Goal: Information Seeking & Learning: Check status

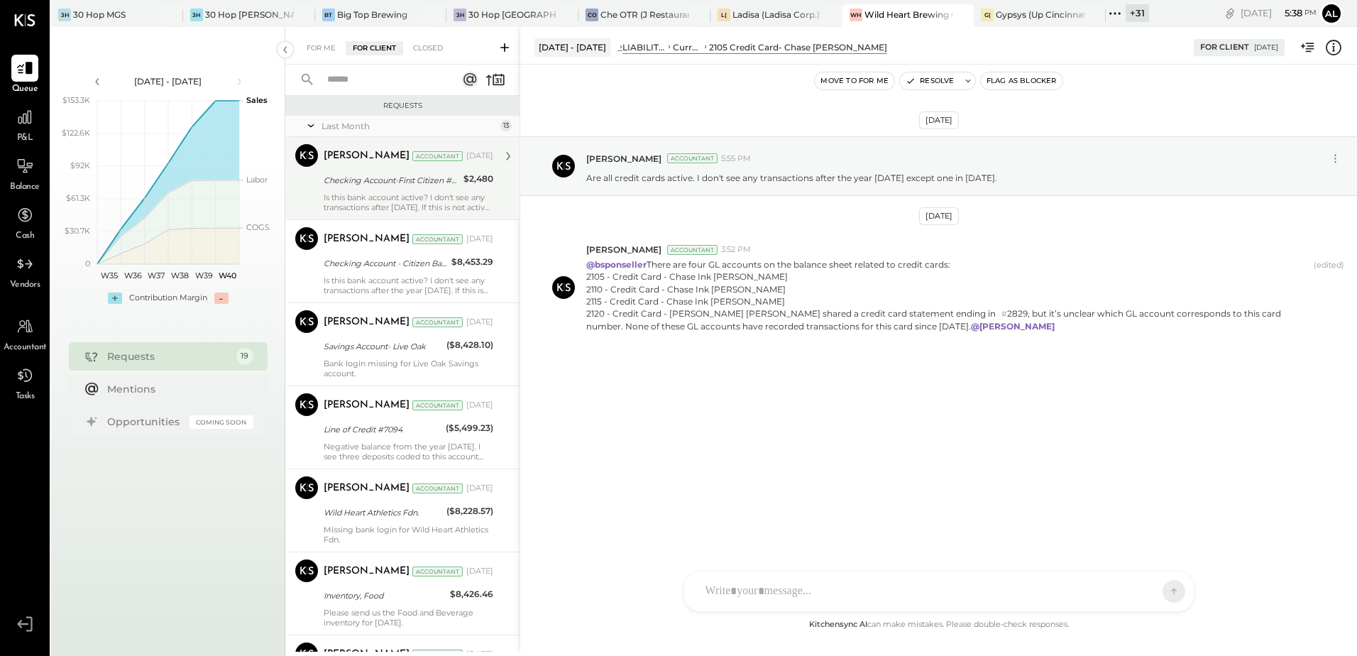
click at [375, 191] on div "Ali Mehdi Accountant Aug 13, 2025 Checking Account-First Citizen #0193 $2,480 I…" at bounding box center [409, 178] width 170 height 68
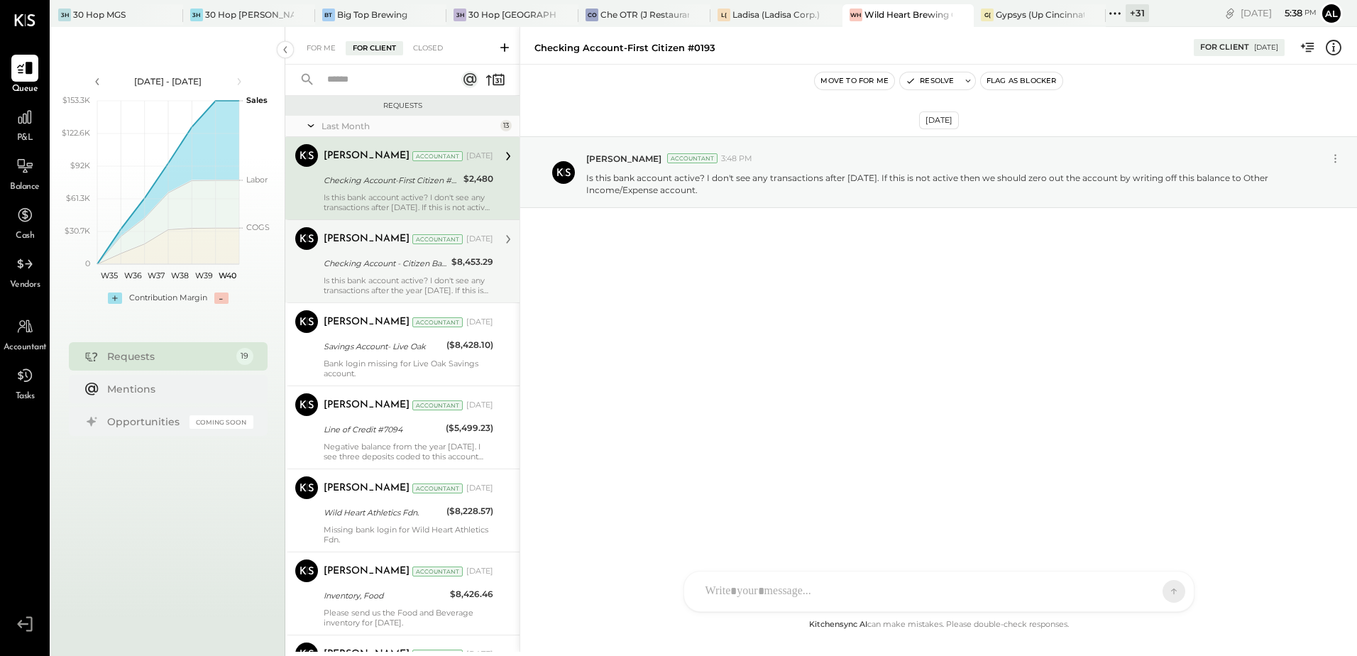
click at [371, 278] on div "Is this bank account active? I don't see any transactions after the year [DATE]…" at bounding box center [409, 285] width 170 height 20
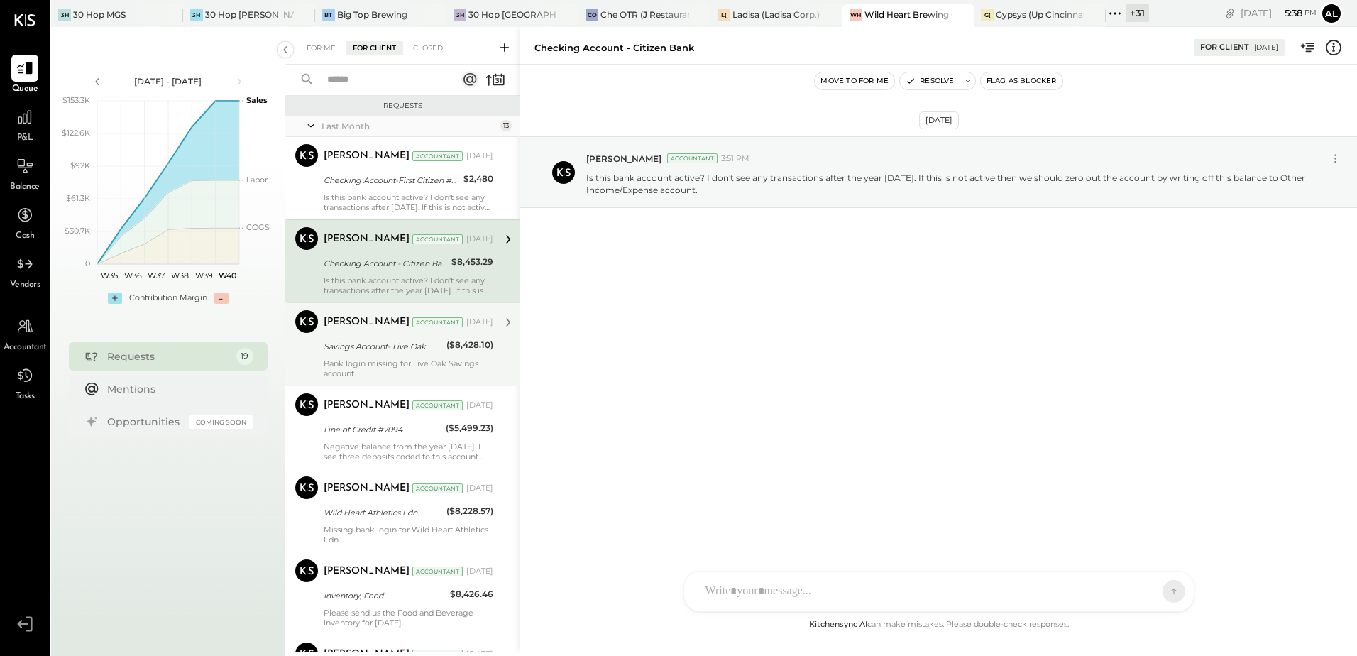
click at [358, 354] on div "Savings Account- Live Oak" at bounding box center [383, 346] width 119 height 17
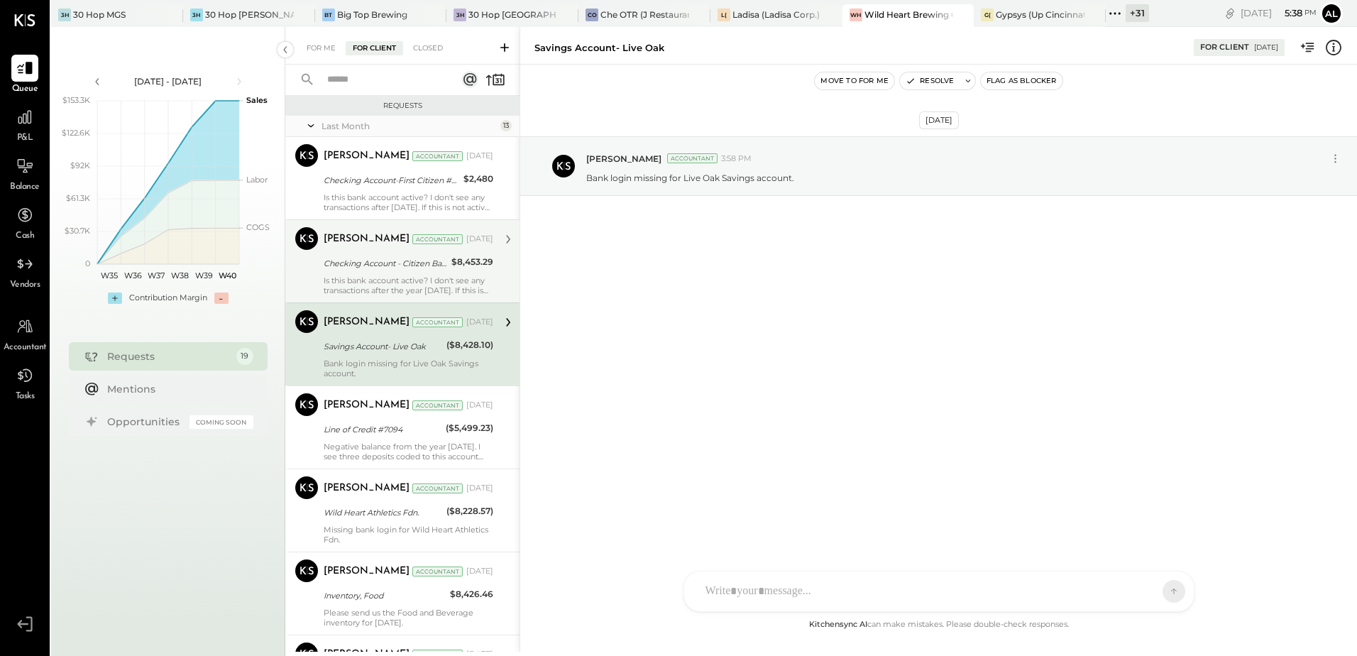
scroll to position [71, 0]
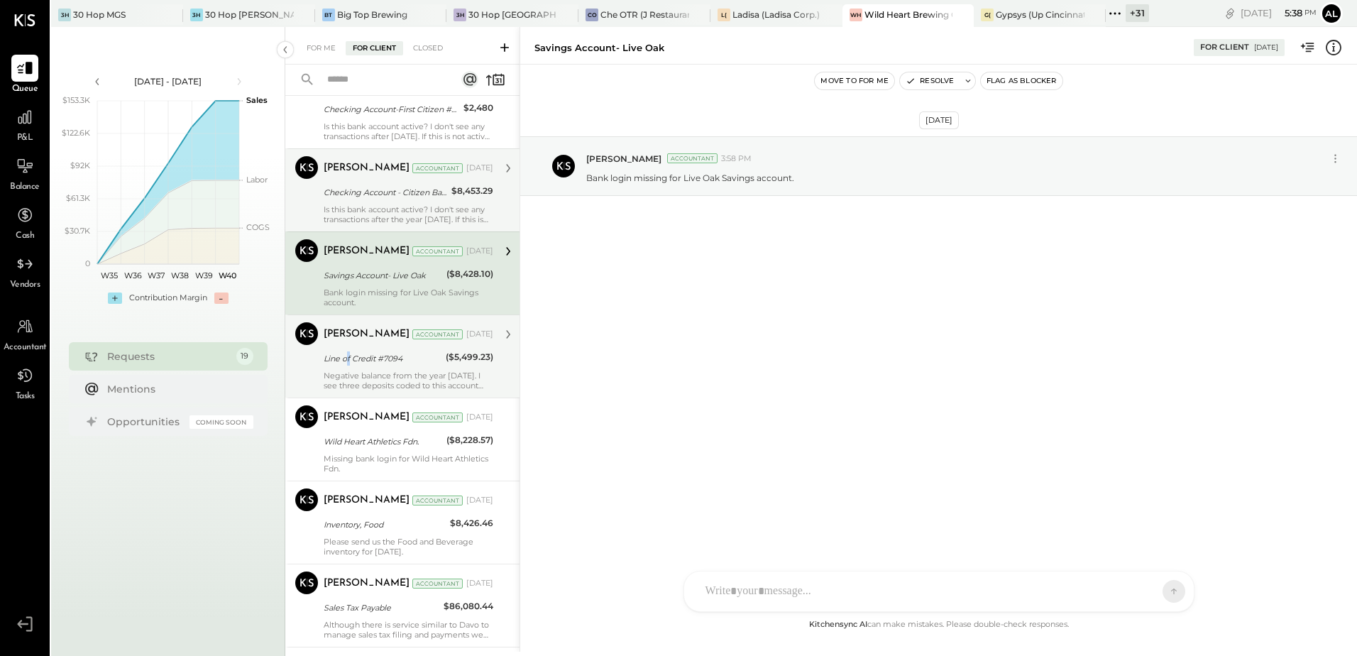
click at [349, 360] on div "Line of Credit #7094" at bounding box center [383, 358] width 118 height 14
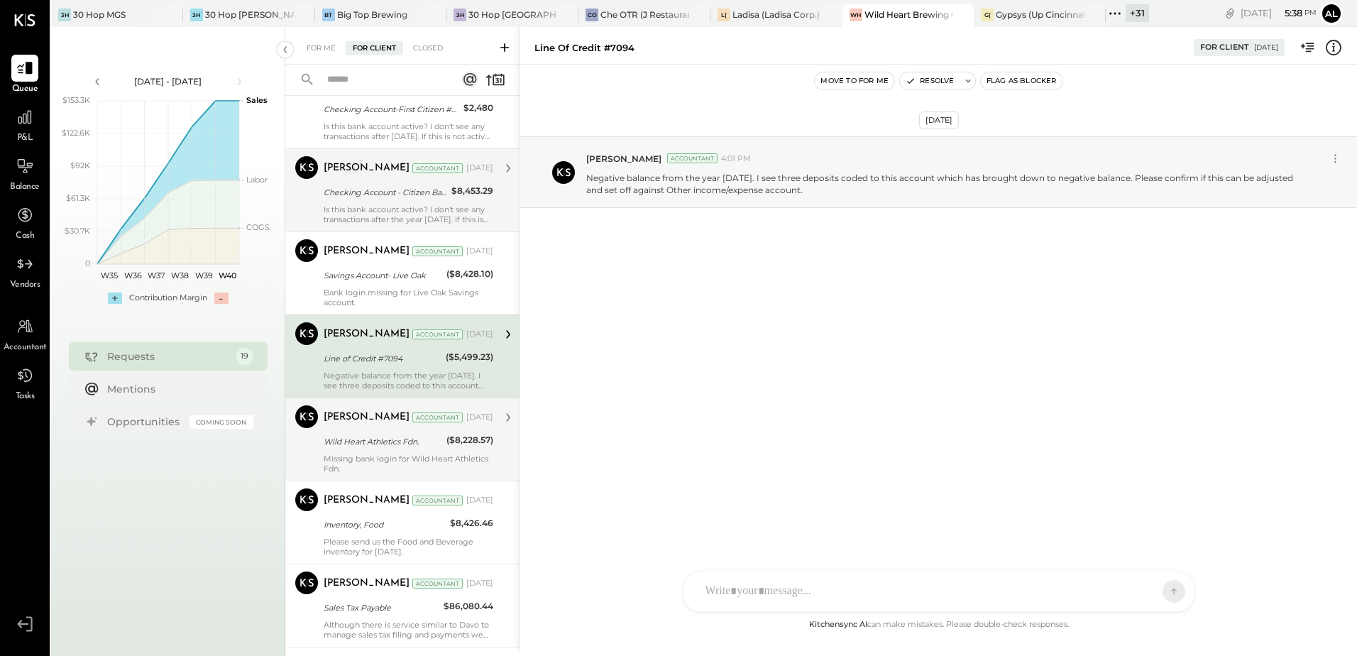
drag, startPoint x: 349, startPoint y: 360, endPoint x: 375, endPoint y: 452, distance: 95.7
click at [375, 452] on div "Ali Mehdi Accountant Aug 13, 2025 Wild Heart Athletics Fdn. ($8,228.57) Missing…" at bounding box center [409, 439] width 170 height 68
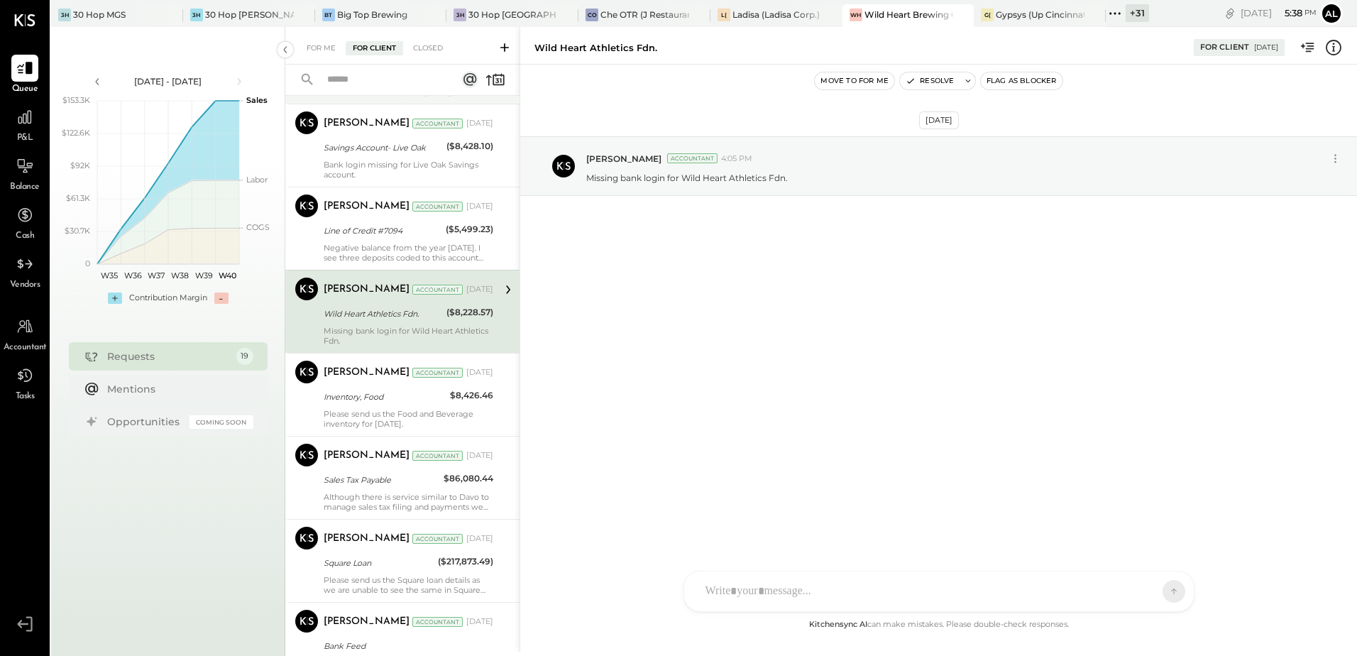
scroll to position [213, 0]
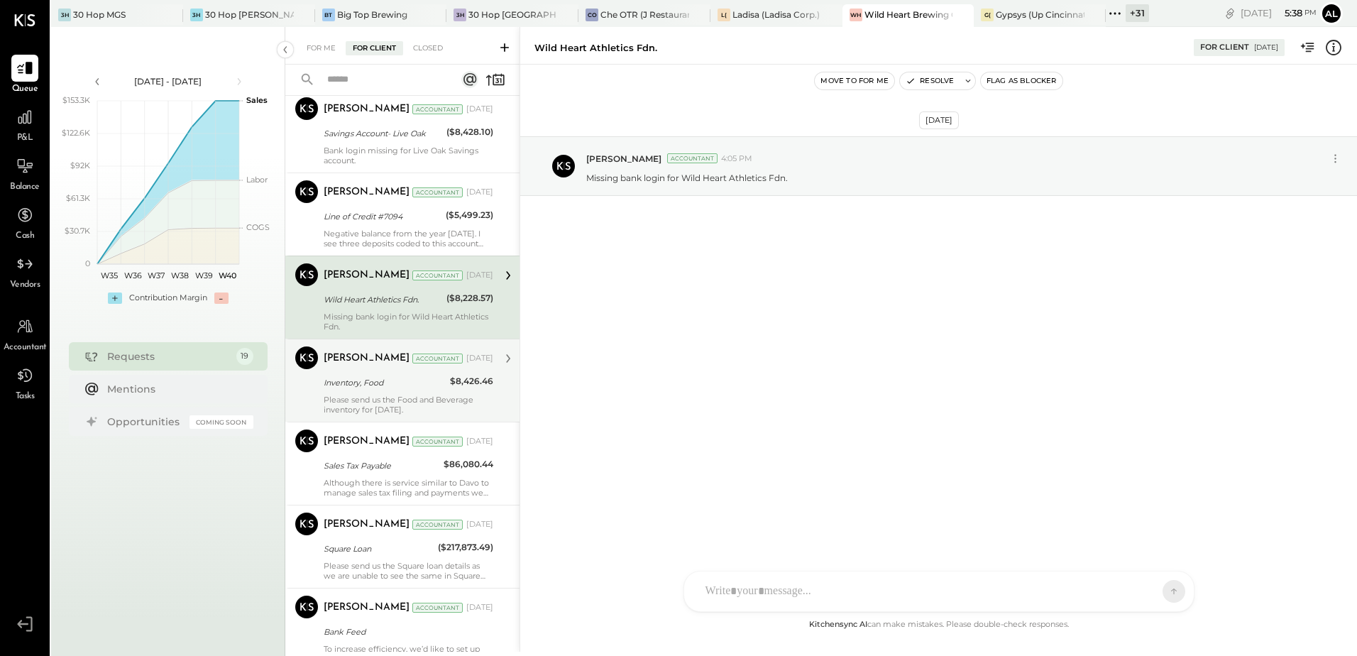
click at [380, 397] on div "Please send us the Food and Beverage inventory for [DATE]." at bounding box center [409, 405] width 170 height 20
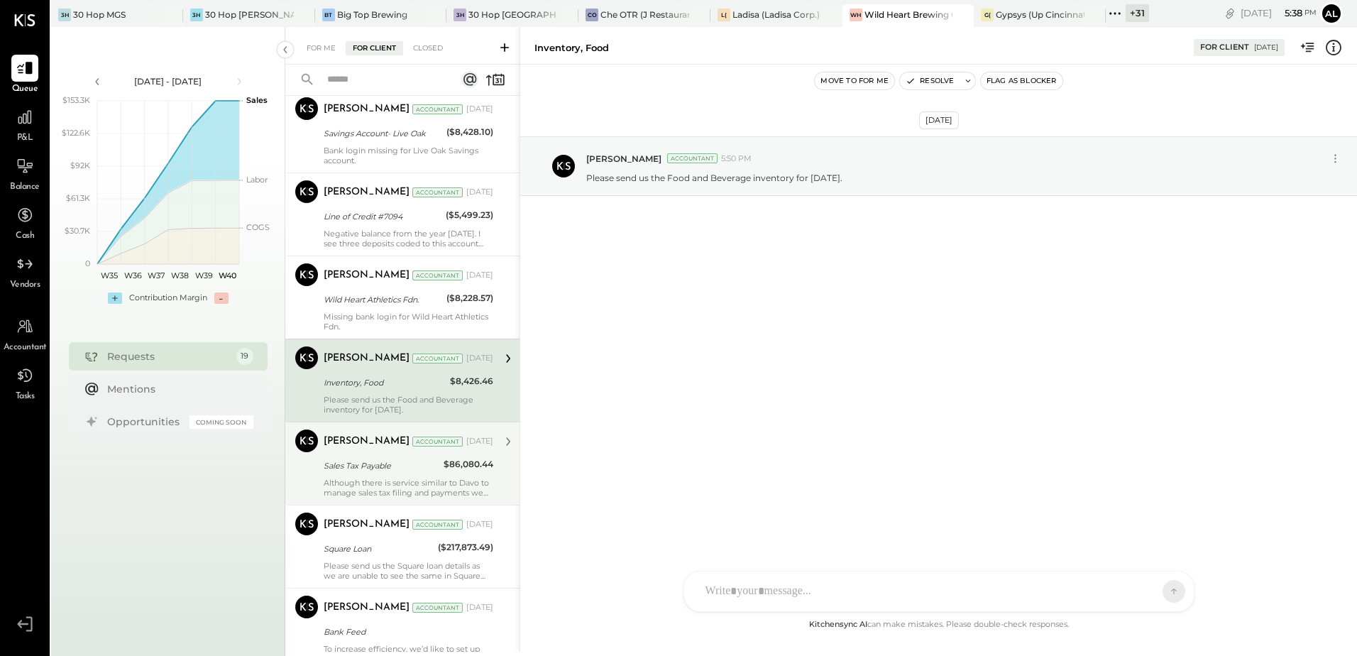
click at [385, 474] on div "Ali Mehdi Accountant Aug 13, 2025 Sales Tax Payable $86,080.44 Although there i…" at bounding box center [409, 463] width 170 height 68
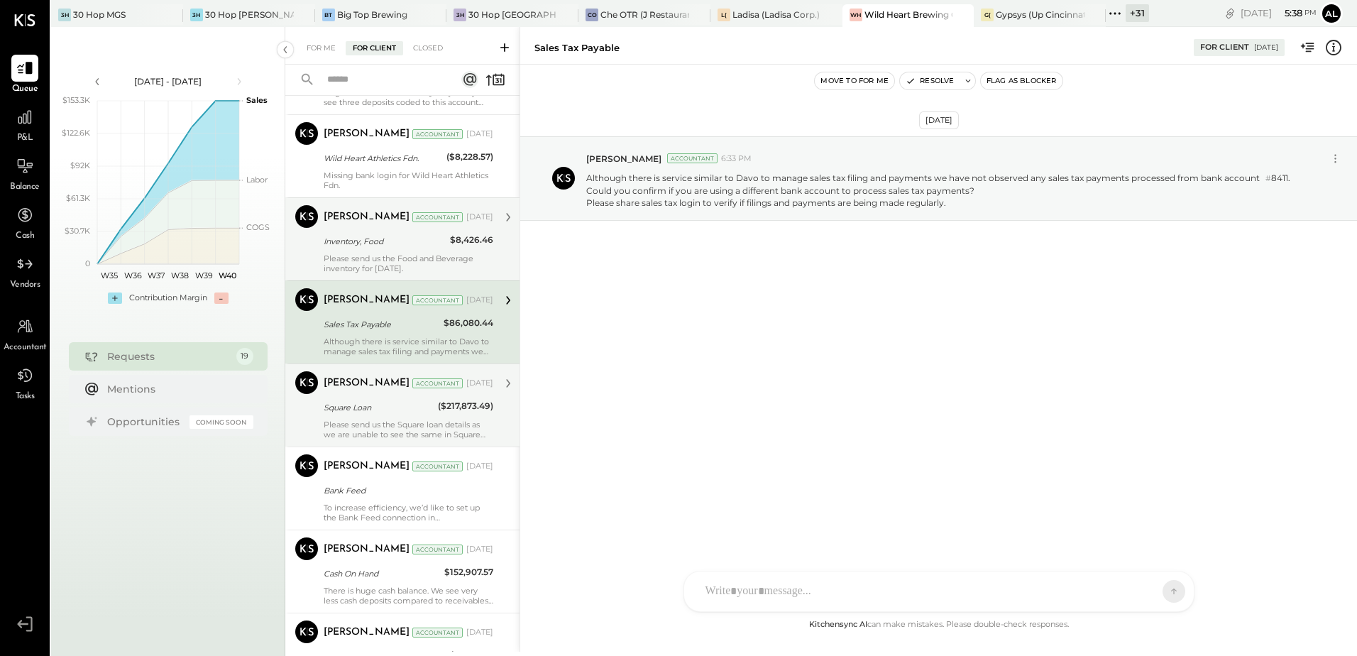
scroll to position [355, 0]
click at [390, 429] on div "Please send us the Square loan details as we are unable to see the same in Squa…" at bounding box center [409, 429] width 170 height 20
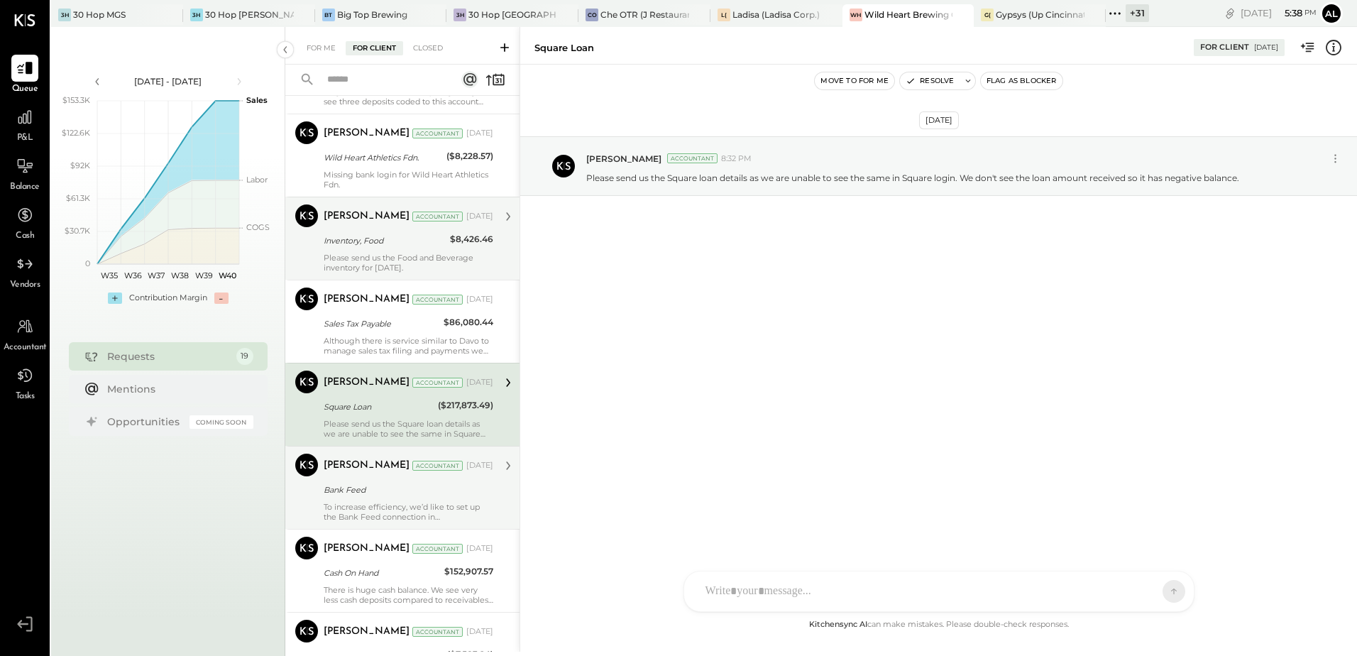
click at [371, 496] on div "Bank Feed" at bounding box center [406, 490] width 165 height 14
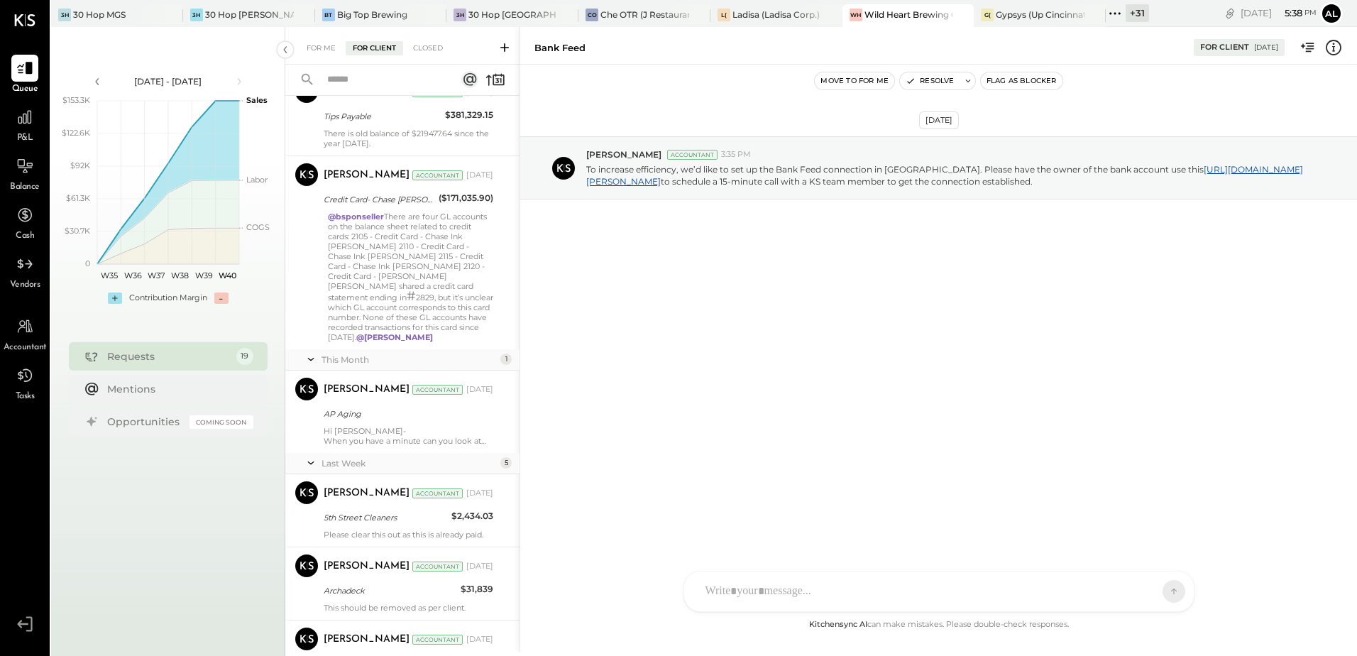
scroll to position [769, 0]
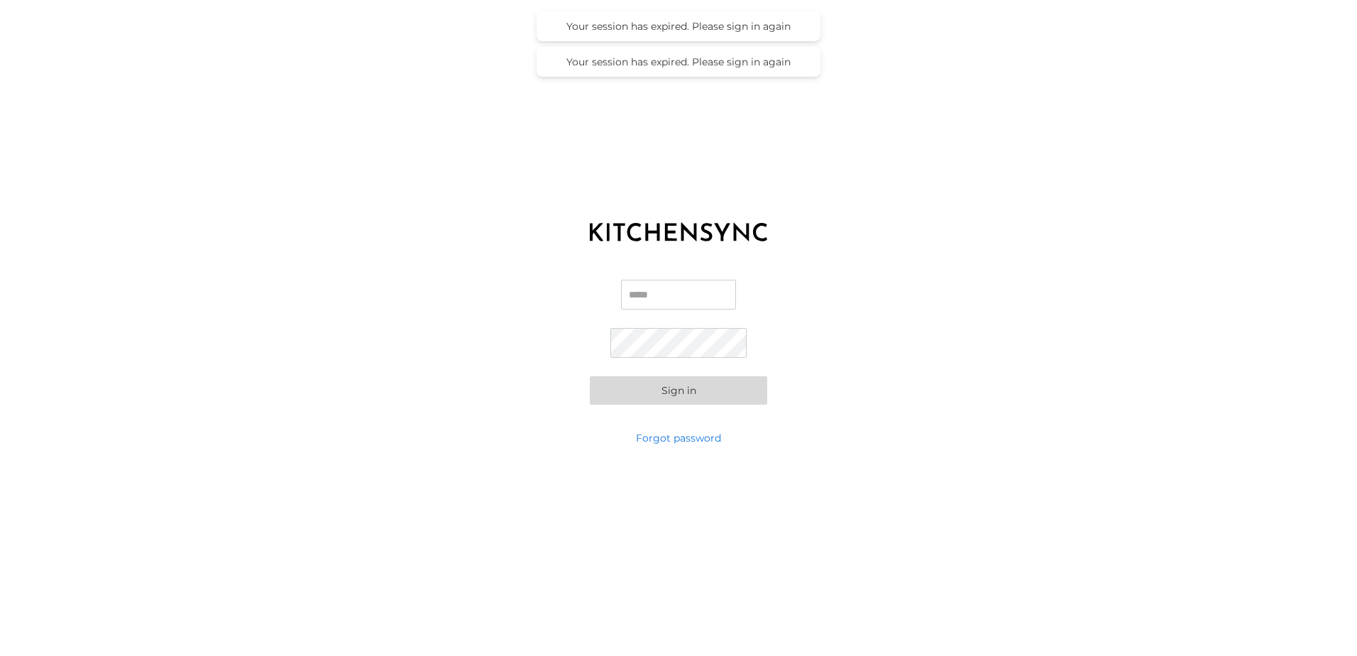
click at [657, 296] on input "Email" at bounding box center [678, 295] width 115 height 30
type input "**********"
click at [491, 236] on div "**********" at bounding box center [678, 328] width 1357 height 656
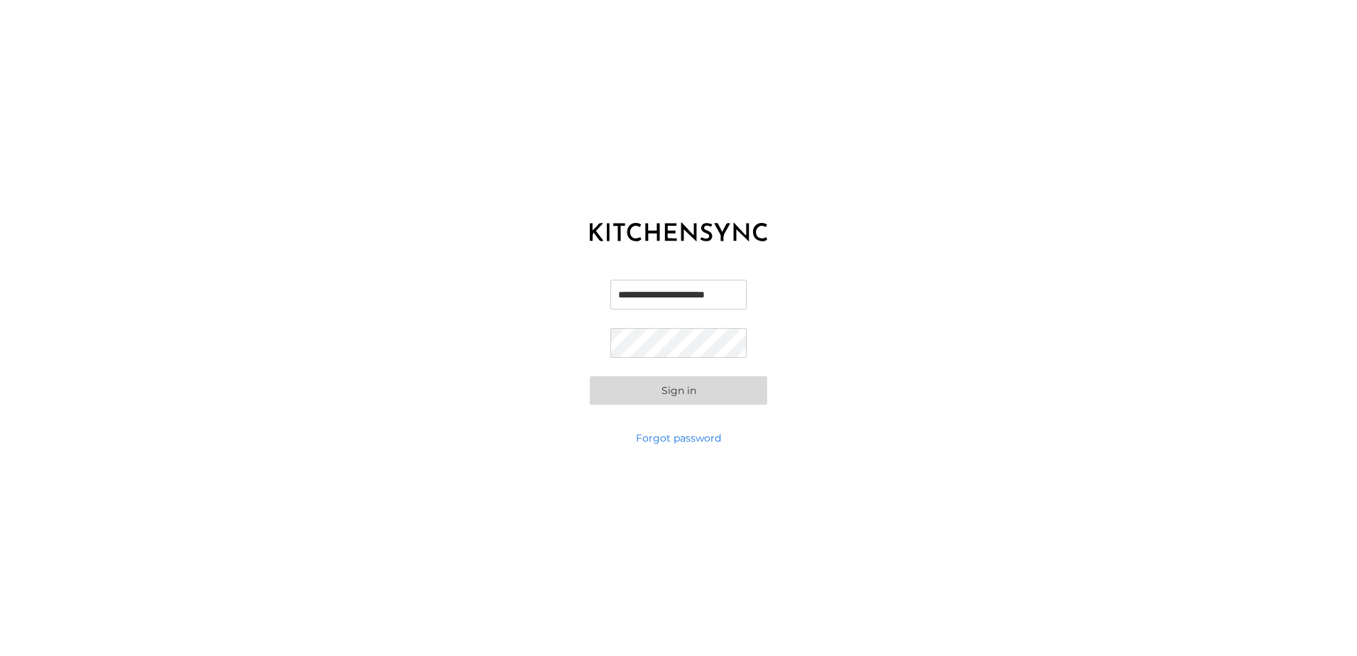
click at [656, 400] on button "Sign in" at bounding box center [678, 390] width 177 height 28
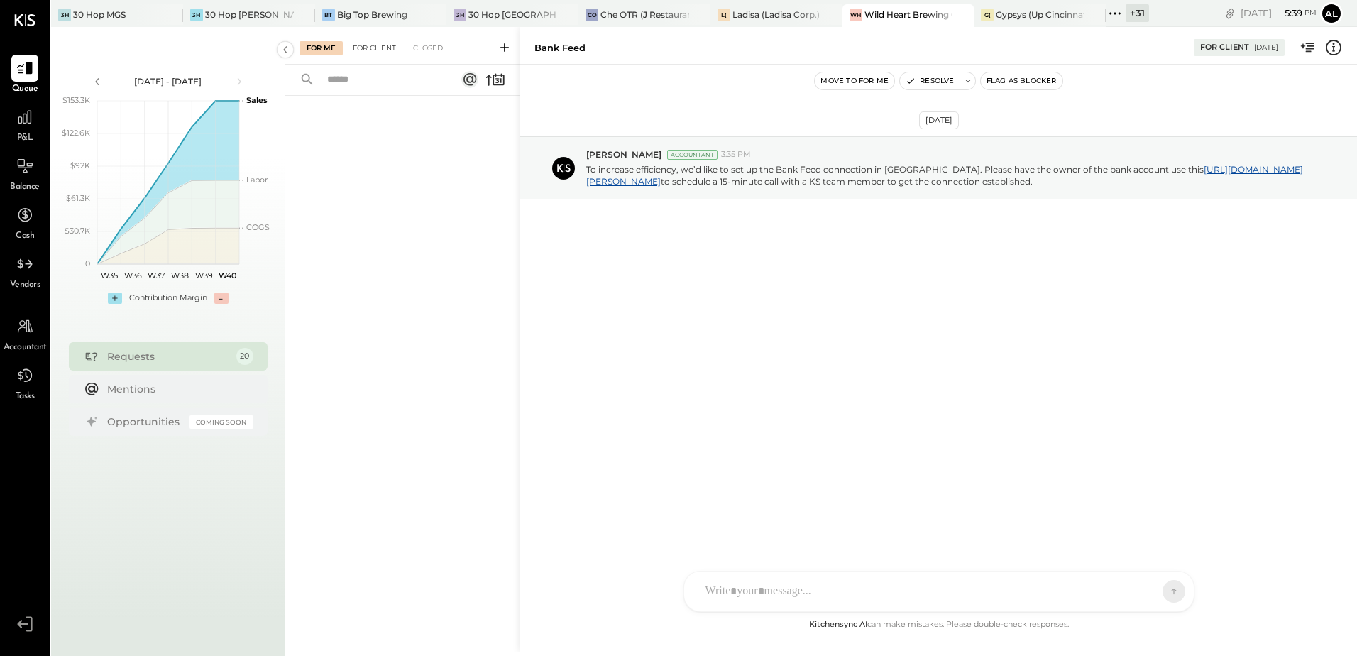
click at [374, 53] on div "For Client" at bounding box center [374, 48] width 57 height 14
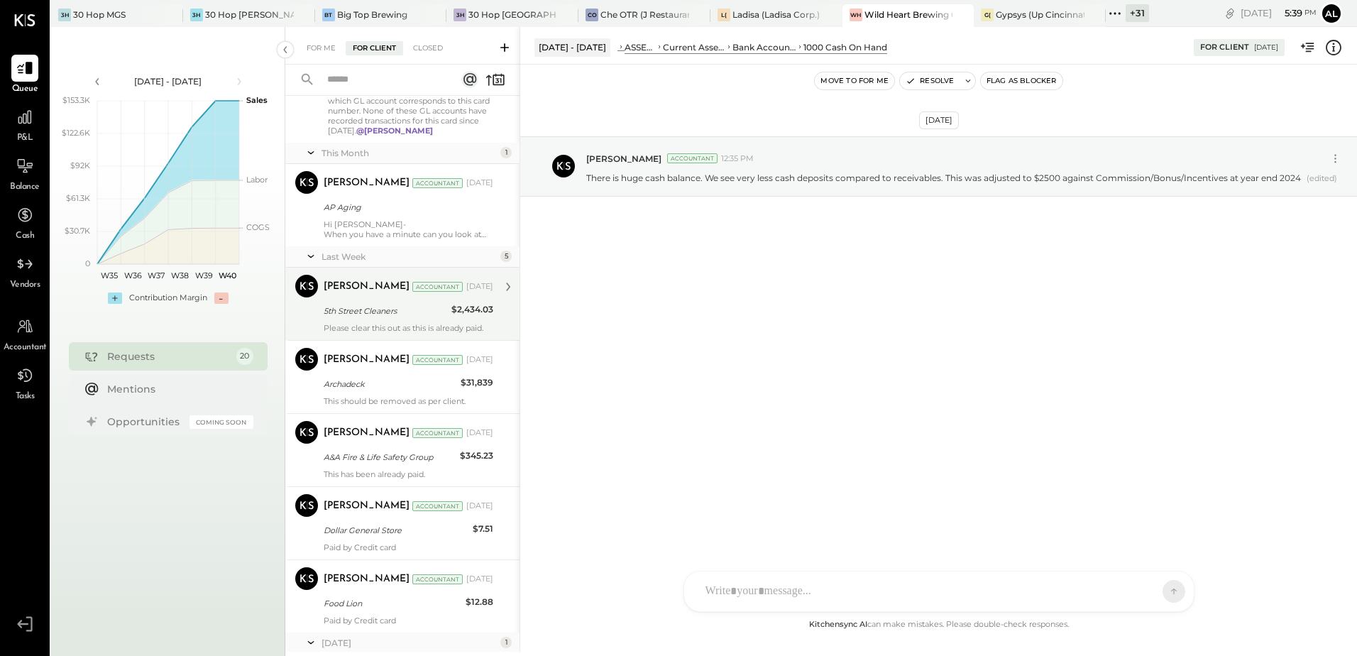
scroll to position [1309, 0]
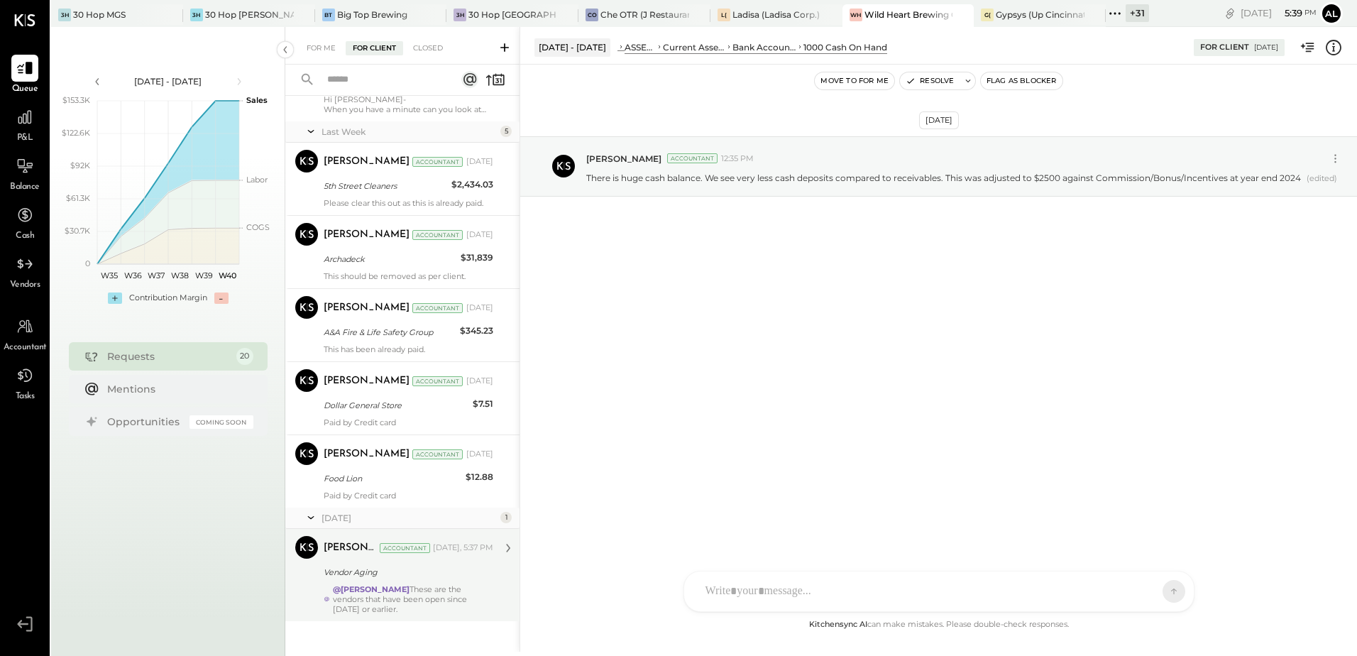
click at [405, 565] on div "Vendor Aging" at bounding box center [406, 572] width 165 height 14
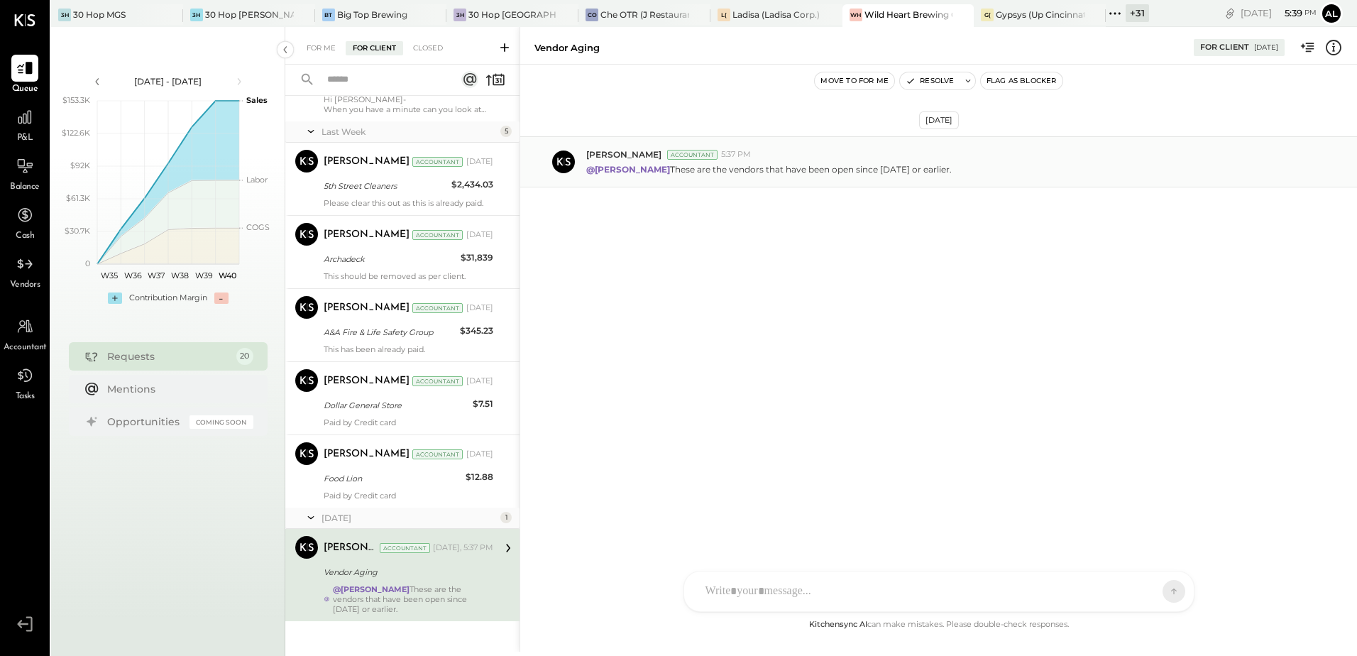
click at [1014, 178] on div "Divya Salvani Accountant 5:37 PM @Margot Bloch These are the vendors that have …" at bounding box center [938, 161] width 837 height 51
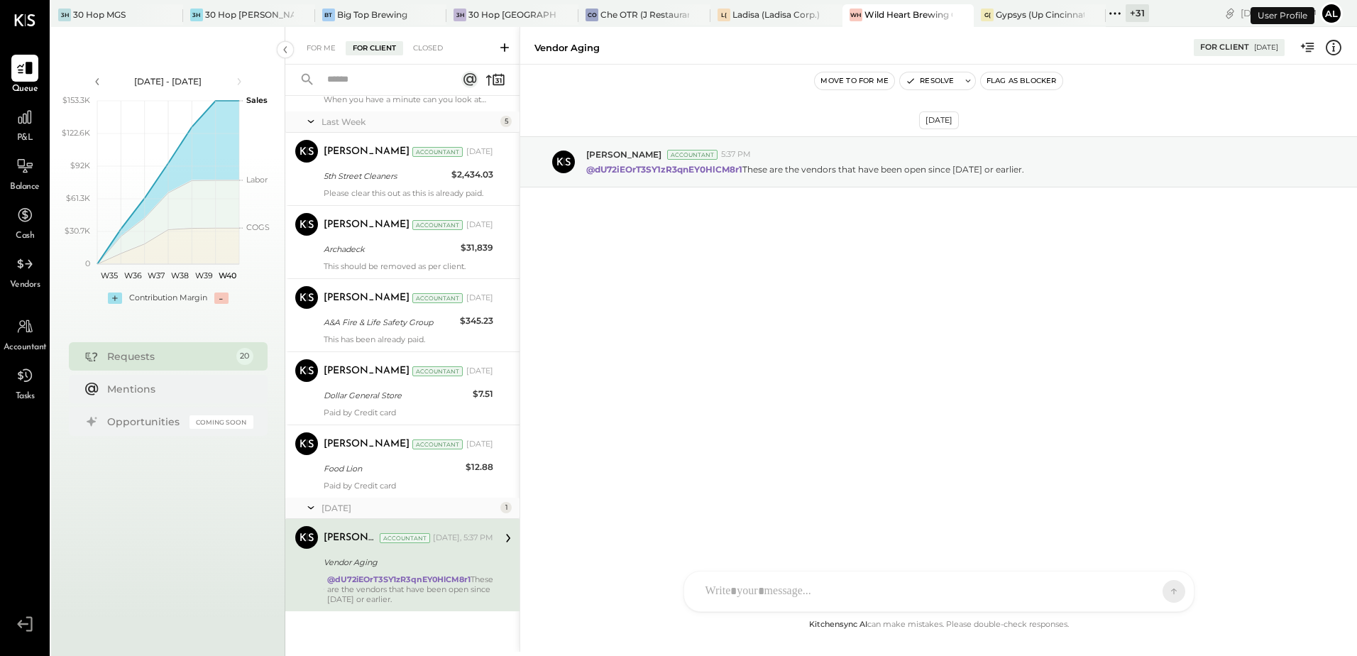
scroll to position [1309, 0]
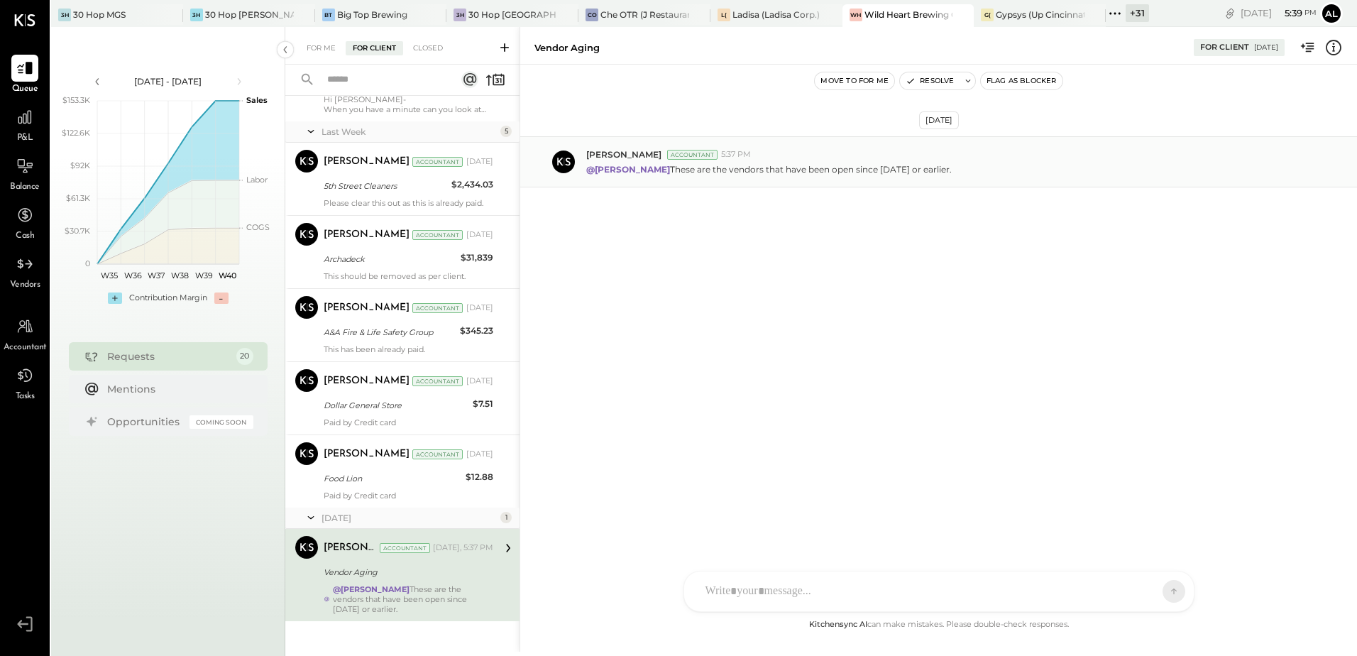
click at [950, 165] on div "@[PERSON_NAME] These are the vendors that have been open since [DATE] or earlie…" at bounding box center [965, 167] width 759 height 15
click at [807, 163] on p "@[PERSON_NAME] These are the vendors that have been open since [DATE] or earlie…" at bounding box center [769, 169] width 366 height 12
click at [393, 565] on div "Vendor Aging" at bounding box center [406, 572] width 165 height 14
